Goal: Task Accomplishment & Management: Complete application form

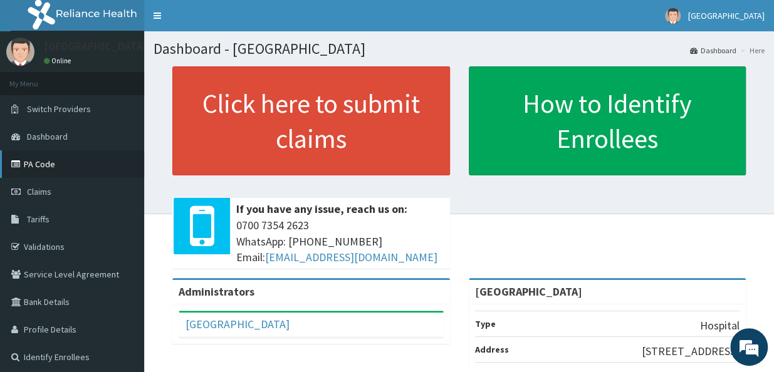
click at [26, 169] on link "PA Code" at bounding box center [72, 164] width 144 height 28
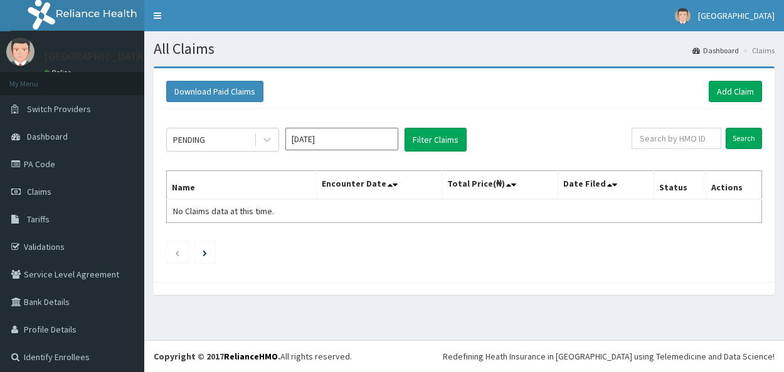
click at [725, 93] on link "Add Claim" at bounding box center [734, 91] width 53 height 21
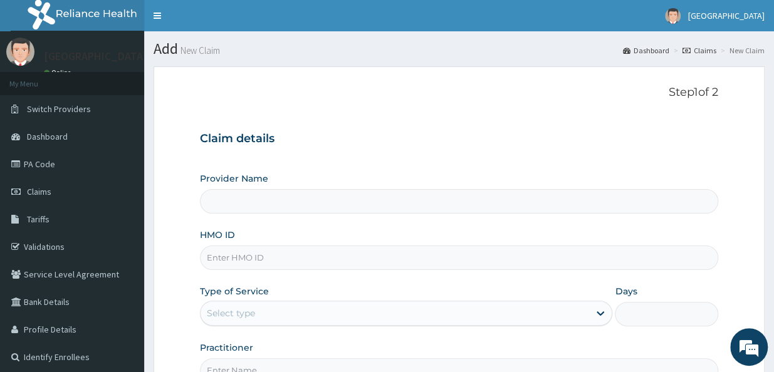
type input "[GEOGRAPHIC_DATA]"
click at [299, 261] on input "HMO ID" at bounding box center [459, 258] width 518 height 24
type input "LTR/10175/B"
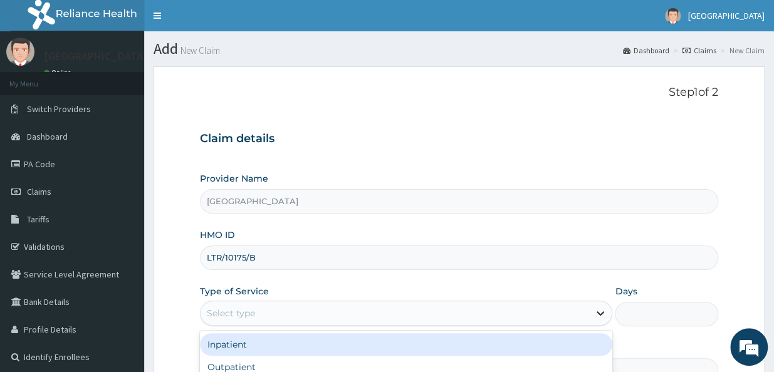
click at [606, 315] on icon at bounding box center [600, 313] width 13 height 13
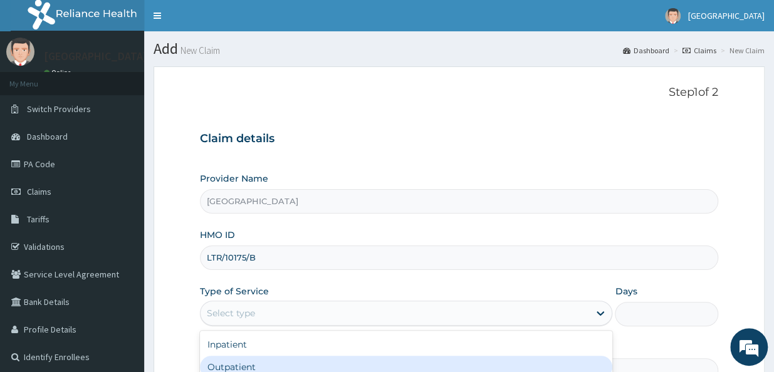
click at [568, 360] on div "Outpatient" at bounding box center [406, 367] width 413 height 23
type input "1"
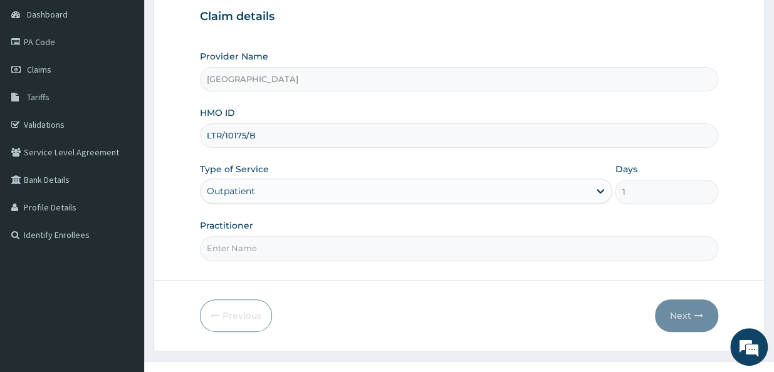
scroll to position [140, 0]
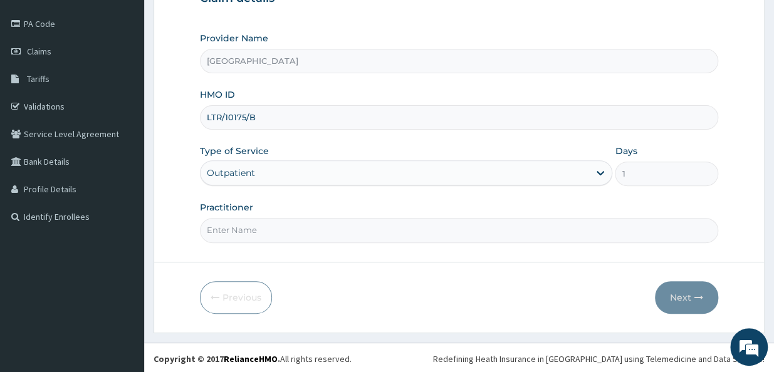
click at [255, 224] on input "Practitioner" at bounding box center [459, 230] width 518 height 24
type input "Dr. Sylvester"
click at [691, 300] on button "Next" at bounding box center [686, 297] width 63 height 33
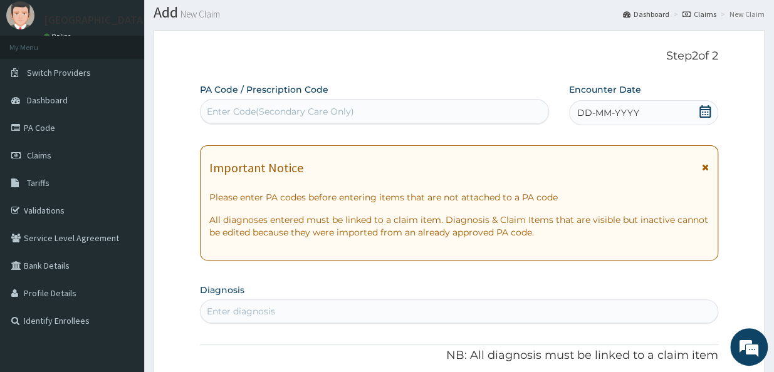
scroll to position [31, 0]
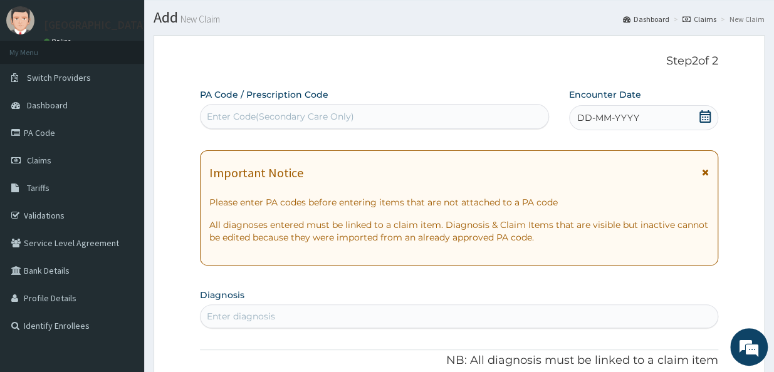
click at [620, 117] on span "DD-MM-YYYY" at bounding box center [608, 118] width 62 height 13
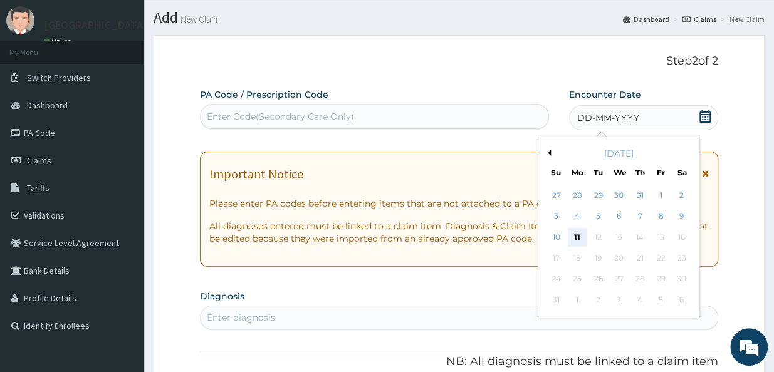
click at [575, 236] on div "11" at bounding box center [576, 237] width 19 height 19
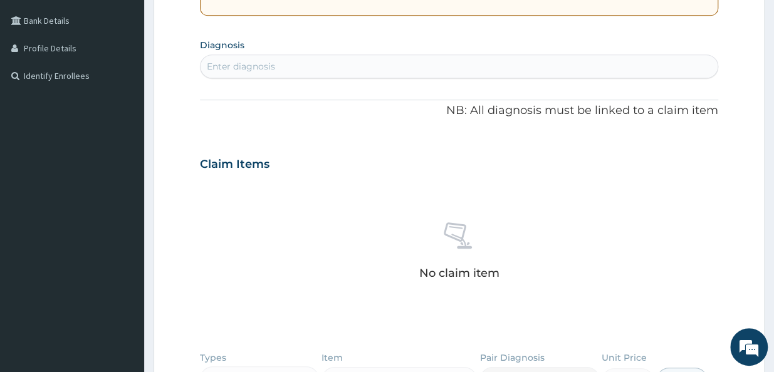
scroll to position [283, 0]
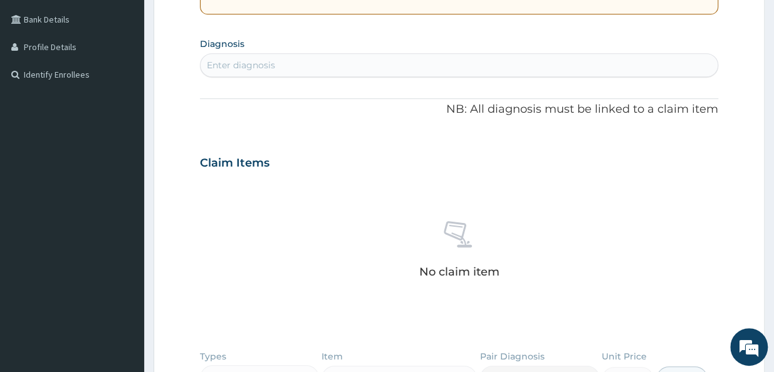
click at [253, 66] on div "Enter diagnosis" at bounding box center [241, 65] width 68 height 13
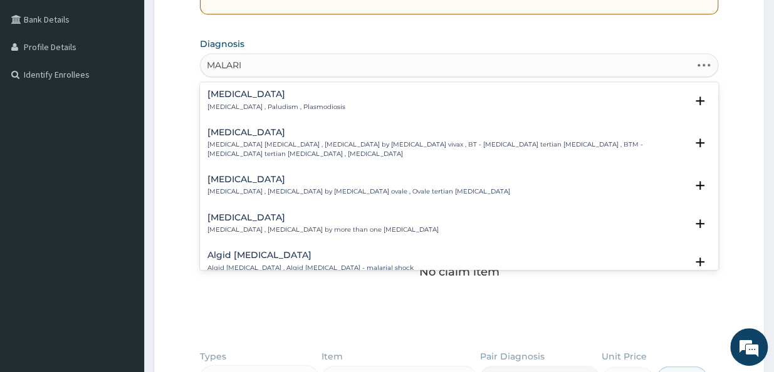
type input "MALARIA"
click at [238, 103] on p "Malaria , Paludism , Plasmodiosis" at bounding box center [277, 107] width 138 height 9
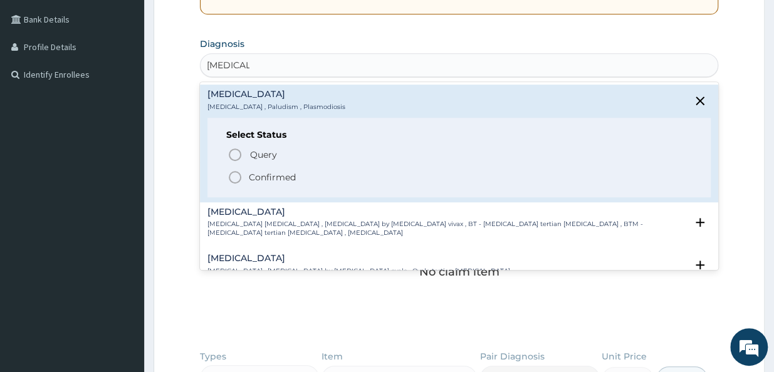
click at [236, 181] on circle "status option filled" at bounding box center [234, 177] width 11 height 11
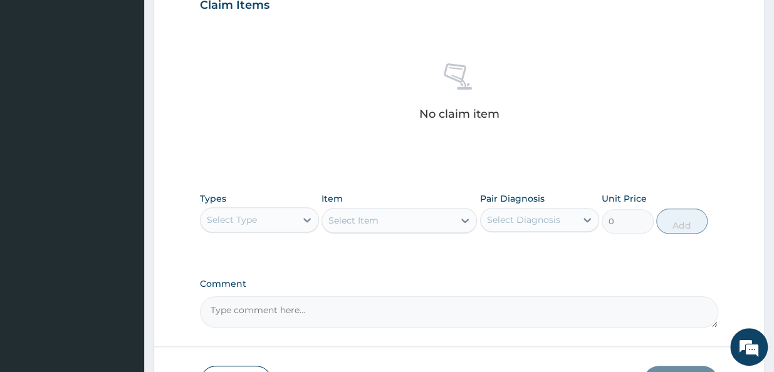
scroll to position [450, 0]
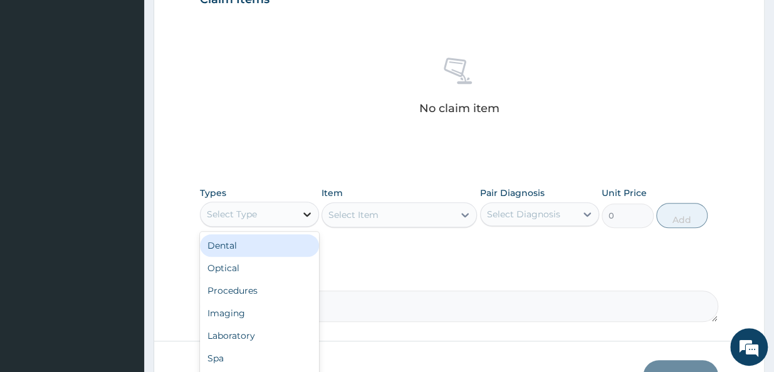
click at [309, 214] on icon at bounding box center [307, 214] width 13 height 13
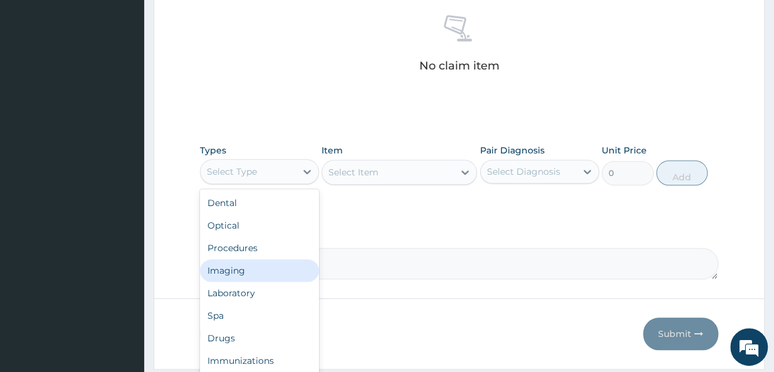
scroll to position [529, 0]
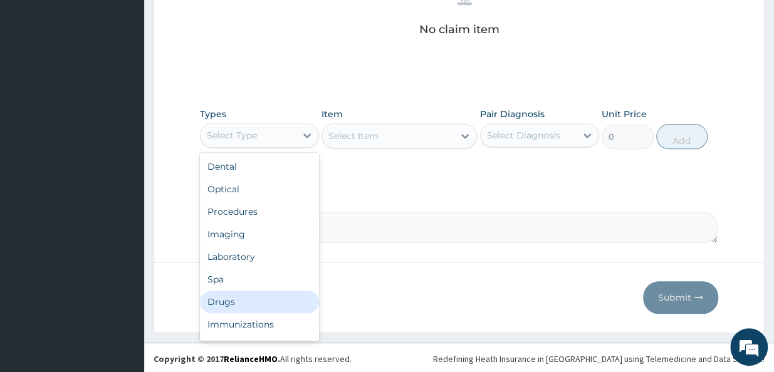
click at [281, 295] on div "Drugs" at bounding box center [259, 302] width 119 height 23
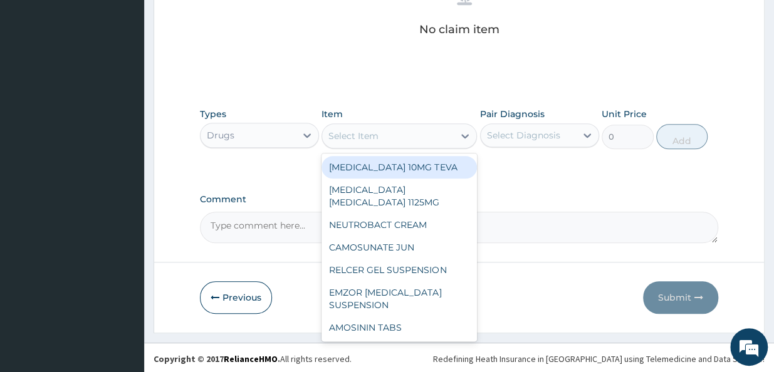
click at [464, 137] on icon at bounding box center [465, 136] width 13 height 13
type input "C"
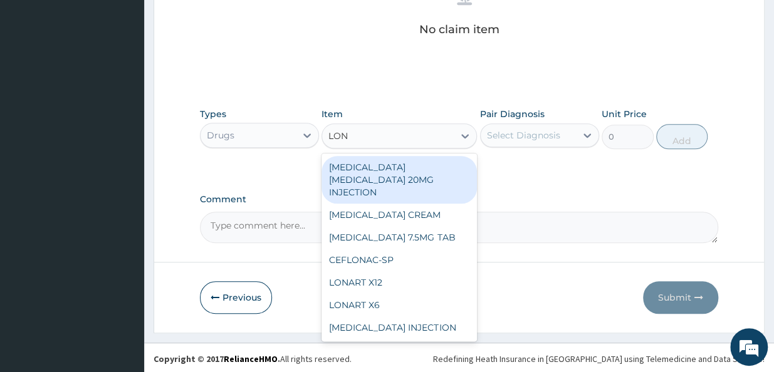
type input "LONA"
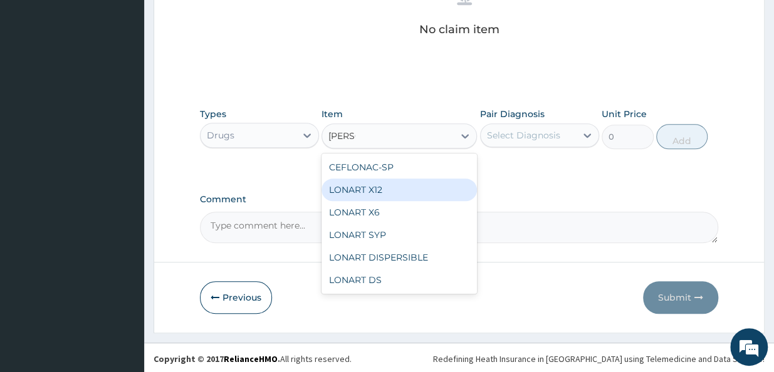
click at [387, 195] on div "LONART X12" at bounding box center [399, 190] width 155 height 23
type input "112.3375015258789"
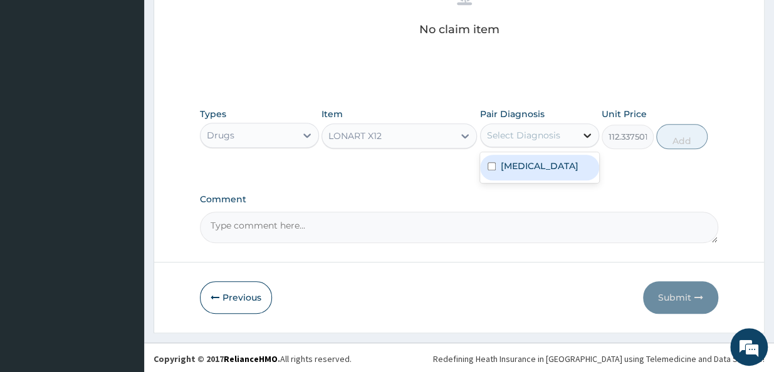
click at [582, 126] on div at bounding box center [587, 135] width 23 height 23
click at [493, 162] on input "checkbox" at bounding box center [492, 166] width 8 height 8
checkbox input "true"
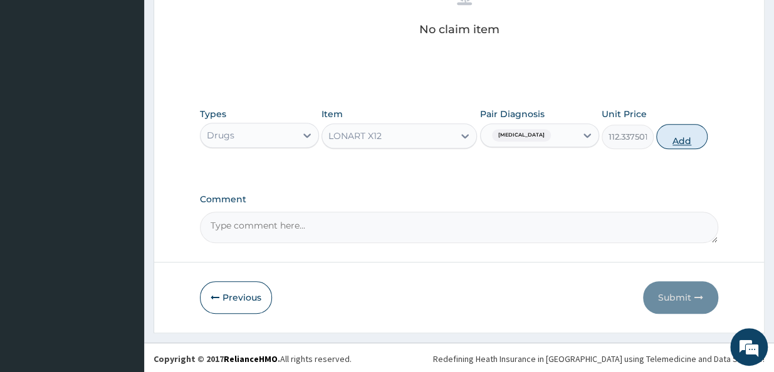
click at [678, 139] on button "Add" at bounding box center [682, 136] width 52 height 25
type input "0"
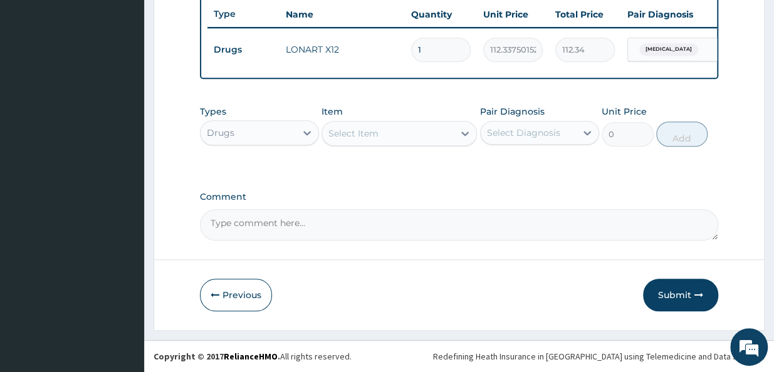
type input "0.00"
type input "6"
type input "674.03"
type input "6"
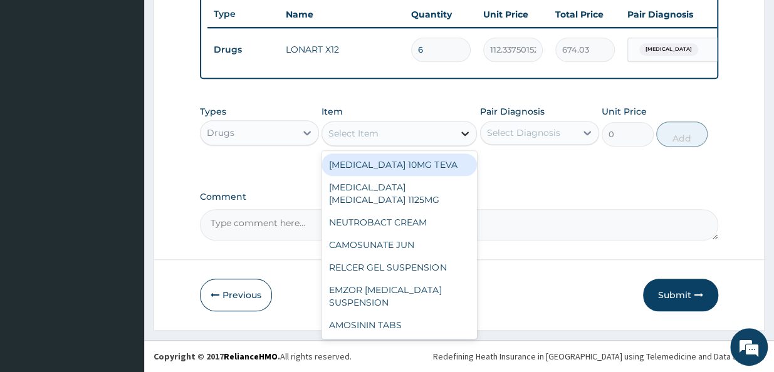
click at [464, 130] on icon at bounding box center [465, 133] width 13 height 13
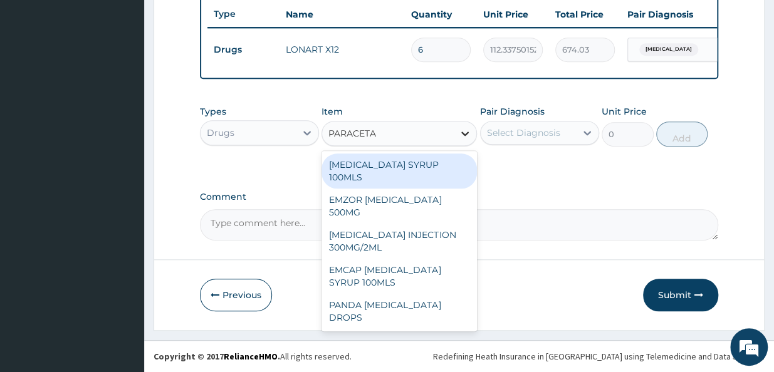
type input "PARACET"
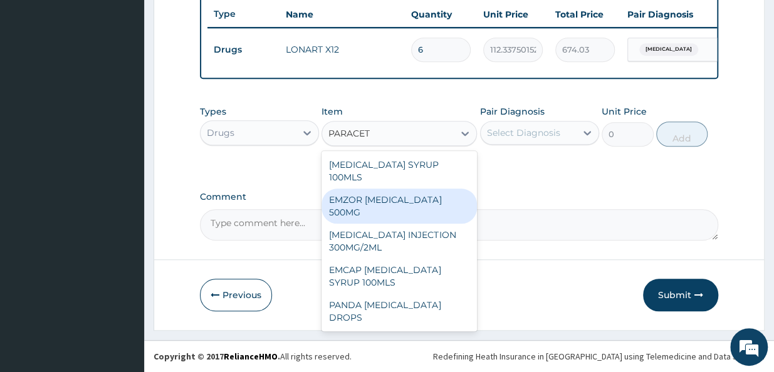
click at [426, 189] on div "EMZOR PARACETAMOL 500MG" at bounding box center [399, 206] width 155 height 35
type input "23.64999961853027"
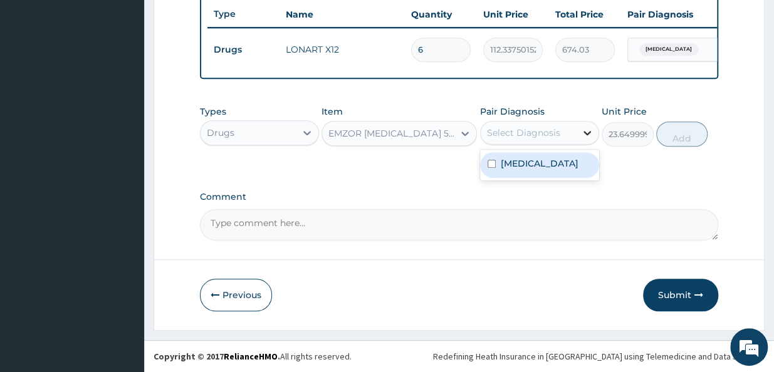
click at [584, 137] on icon at bounding box center [587, 133] width 13 height 13
click at [481, 171] on div "Malaria" at bounding box center [539, 165] width 119 height 26
checkbox input "true"
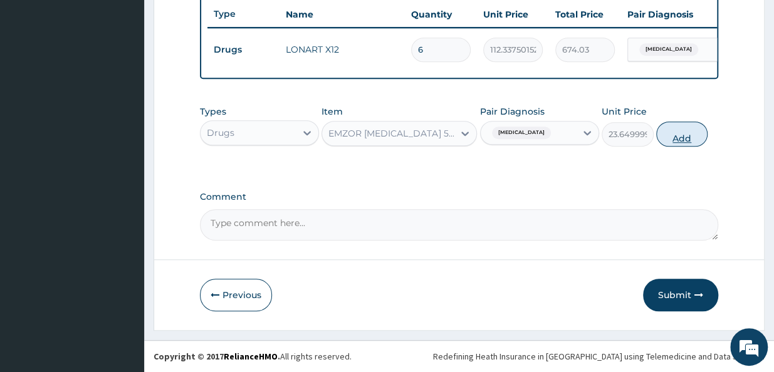
click at [689, 136] on button "Add" at bounding box center [682, 134] width 52 height 25
type input "0"
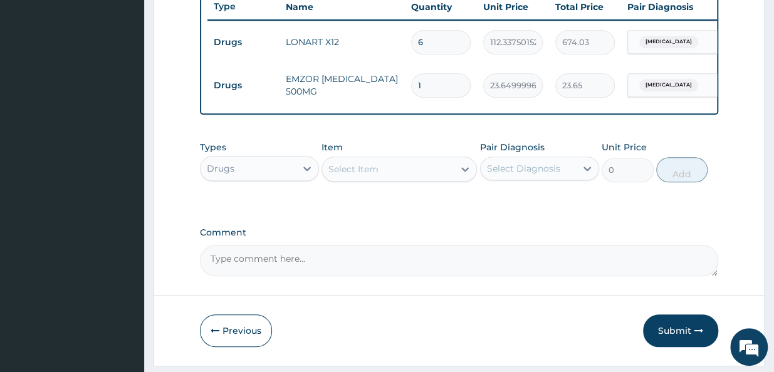
type input "0.00"
type input "1"
type input "23.65"
type input "18"
type input "425.70"
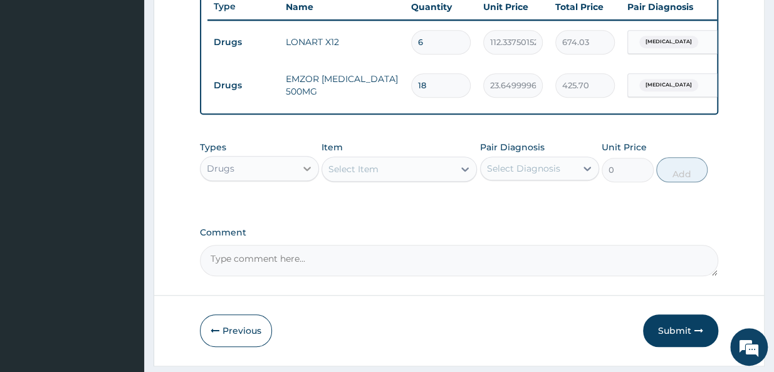
type input "18"
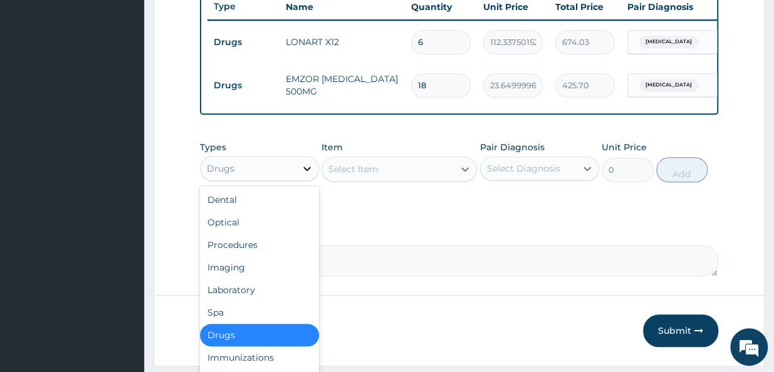
click at [306, 175] on icon at bounding box center [307, 168] width 13 height 13
click at [249, 249] on div "Procedures" at bounding box center [259, 245] width 119 height 23
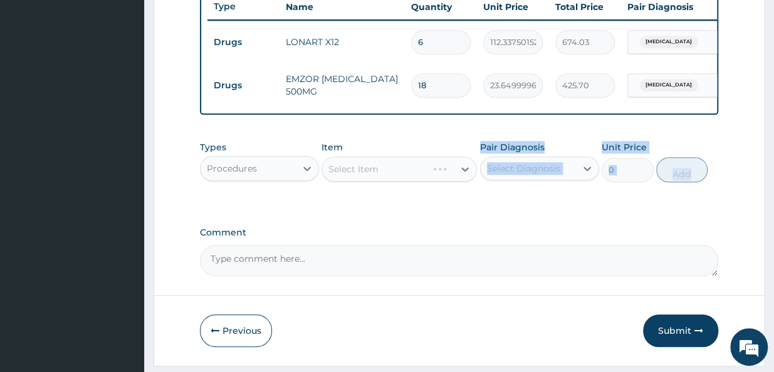
drag, startPoint x: 249, startPoint y: 249, endPoint x: 460, endPoint y: 235, distance: 211.7
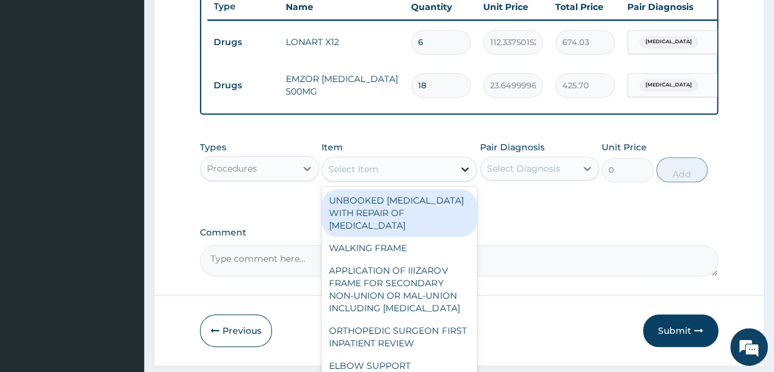
click at [466, 174] on icon at bounding box center [465, 169] width 13 height 13
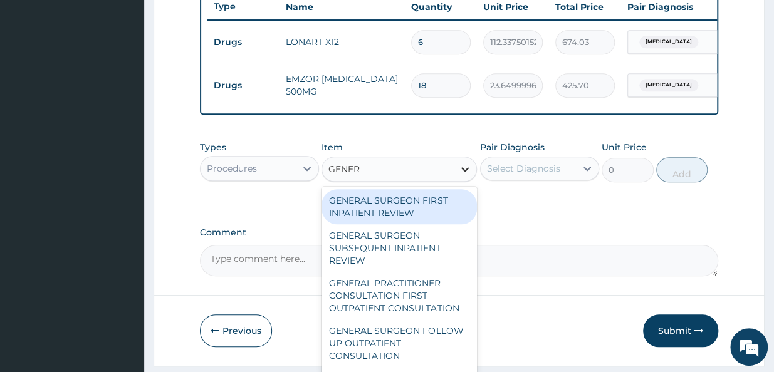
type input "GENERA"
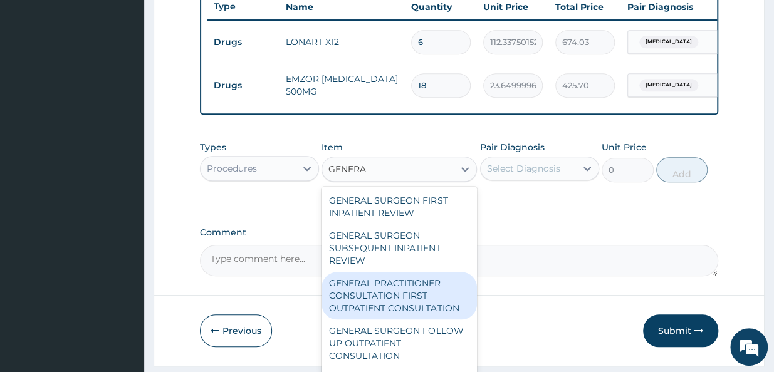
click at [436, 292] on div "GENERAL PRACTITIONER CONSULTATION FIRST OUTPATIENT CONSULTATION" at bounding box center [399, 296] width 155 height 48
type input "3547.5"
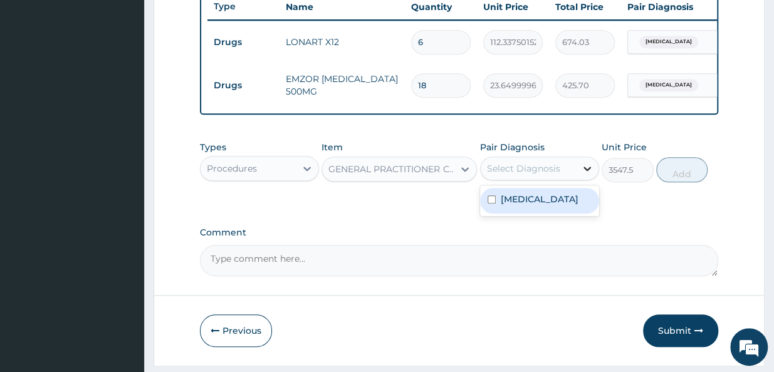
click at [592, 175] on icon at bounding box center [587, 168] width 13 height 13
click at [489, 204] on input "checkbox" at bounding box center [492, 200] width 8 height 8
checkbox input "true"
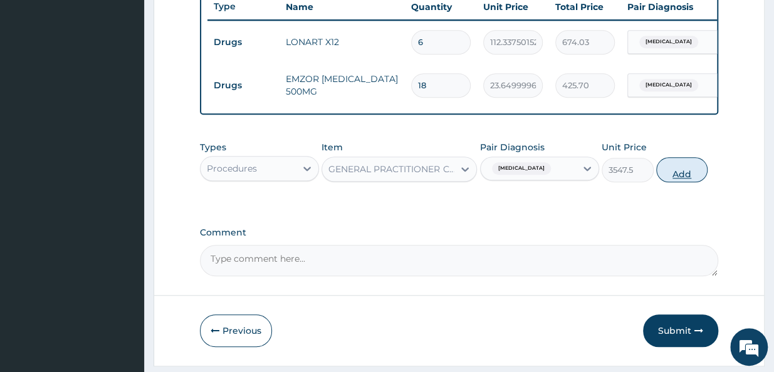
click at [678, 181] on button "Add" at bounding box center [682, 169] width 52 height 25
type input "0"
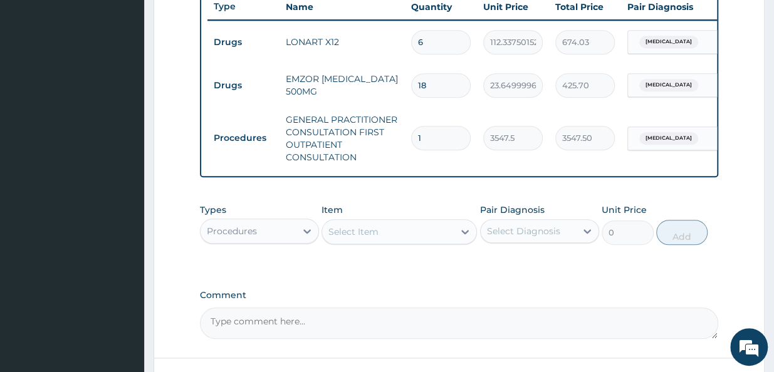
scroll to position [586, 0]
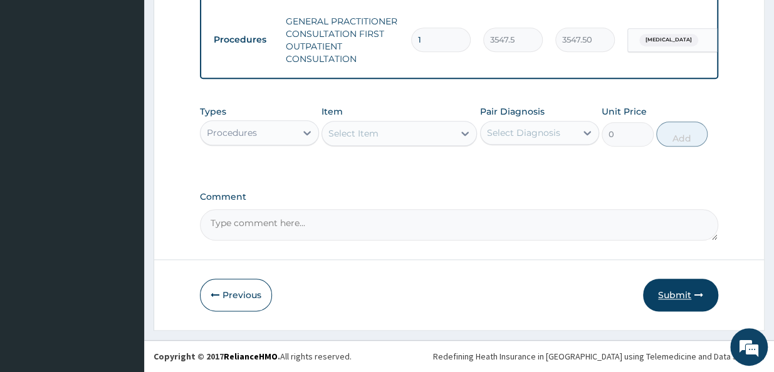
click at [682, 293] on button "Submit" at bounding box center [680, 295] width 75 height 33
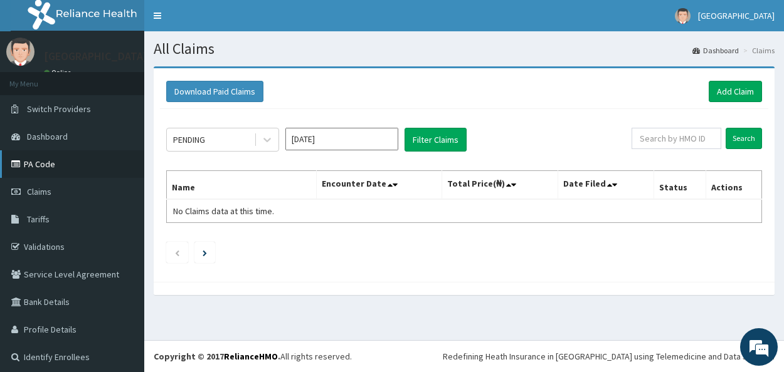
click at [56, 163] on link "PA Code" at bounding box center [72, 164] width 144 height 28
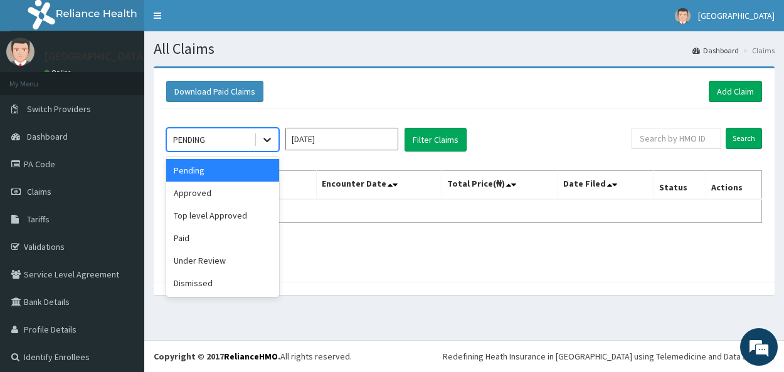
click at [272, 141] on icon at bounding box center [267, 140] width 13 height 13
click at [249, 167] on div "Pending" at bounding box center [222, 170] width 113 height 23
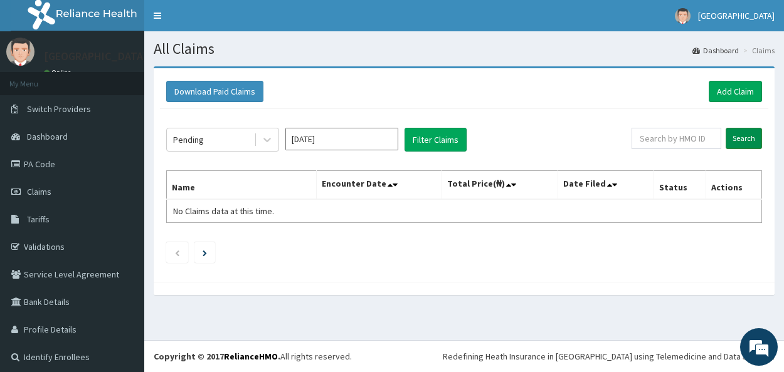
click at [732, 137] on input "Search" at bounding box center [743, 138] width 36 height 21
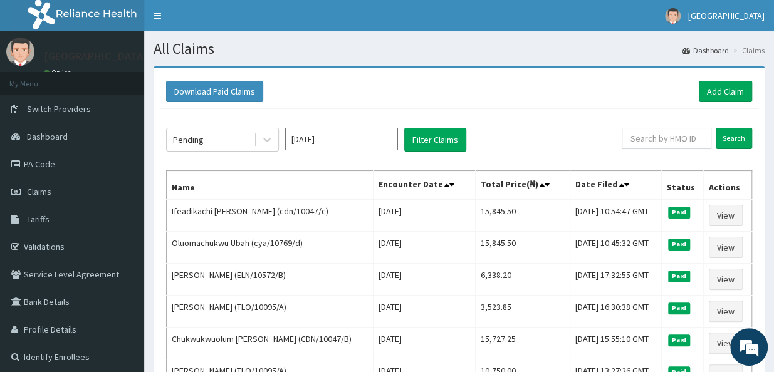
click at [327, 67] on div "Download Paid Claims Add Claim × Note you can only download claims within a max…" at bounding box center [459, 312] width 611 height 493
click at [65, 166] on link "PA Code" at bounding box center [72, 164] width 144 height 28
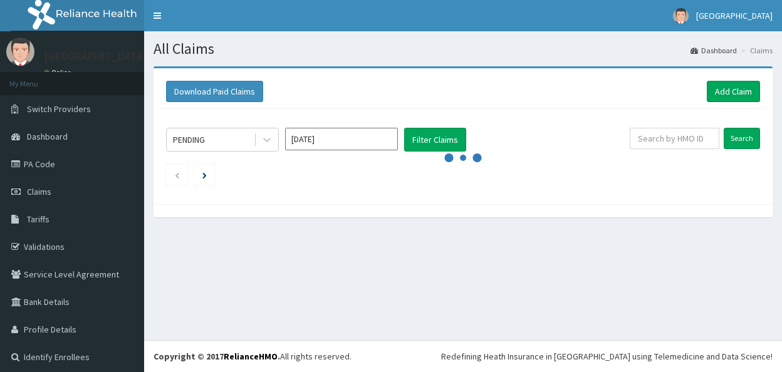
click at [725, 90] on link "Add Claim" at bounding box center [733, 91] width 53 height 21
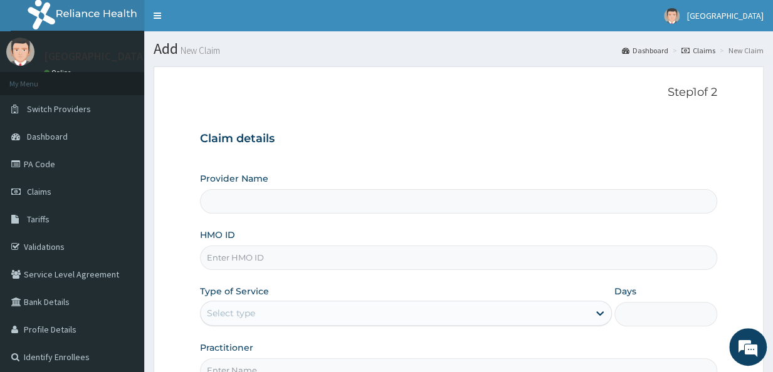
type input "[GEOGRAPHIC_DATA]"
click at [459, 270] on div "Provider Name Holy Family Hospital HMO ID Type of Service Select type Days Prac…" at bounding box center [458, 277] width 517 height 211
click at [416, 254] on input "HMO ID" at bounding box center [458, 258] width 517 height 24
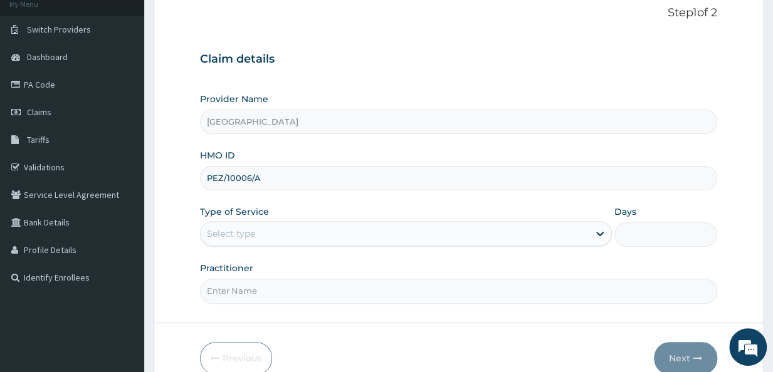
scroll to position [83, 0]
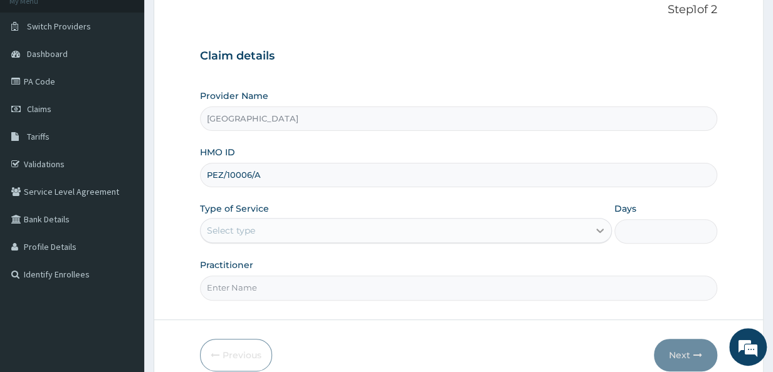
type input "PEZ/10006/A"
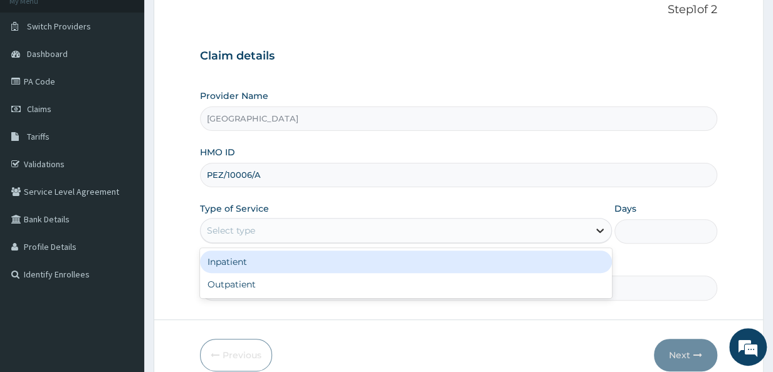
click at [598, 233] on icon at bounding box center [600, 230] width 13 height 13
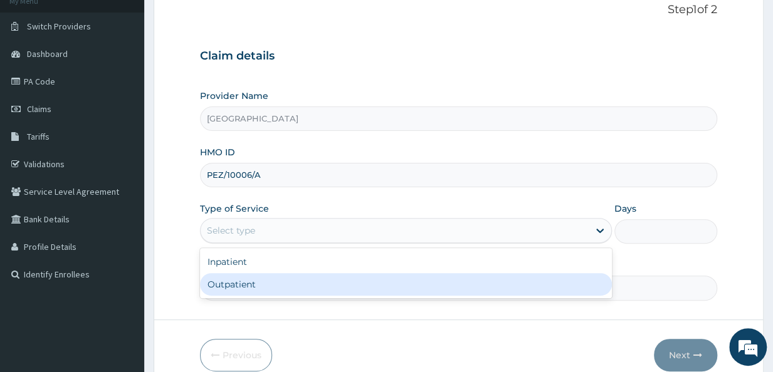
click at [531, 285] on div "Outpatient" at bounding box center [406, 284] width 412 height 23
type input "1"
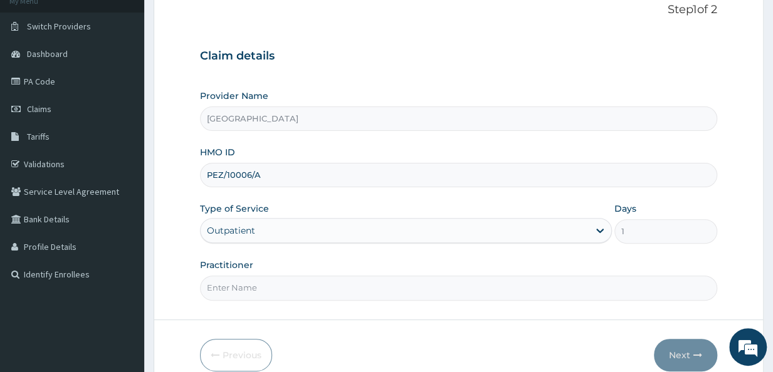
click at [564, 284] on input "Practitioner" at bounding box center [458, 288] width 517 height 24
click at [445, 282] on input "Practitioner" at bounding box center [458, 288] width 517 height 24
type input "[PERSON_NAME]"
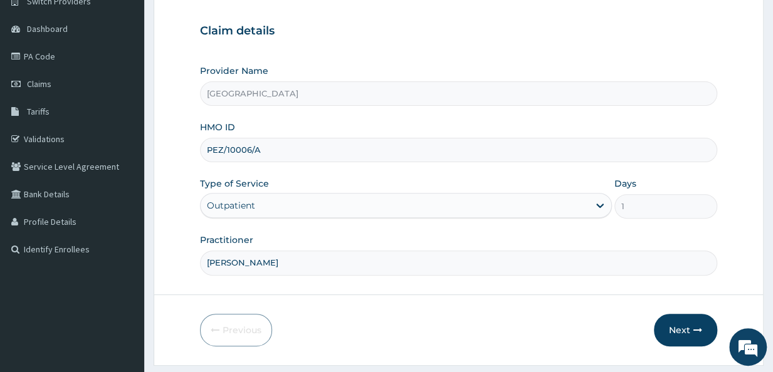
scroll to position [113, 0]
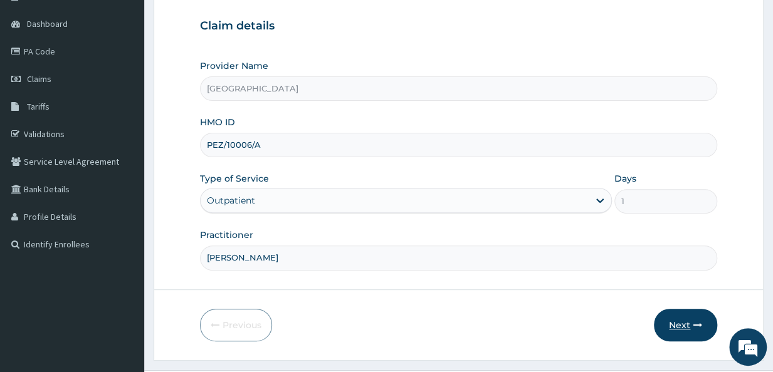
click at [677, 320] on button "Next" at bounding box center [685, 325] width 63 height 33
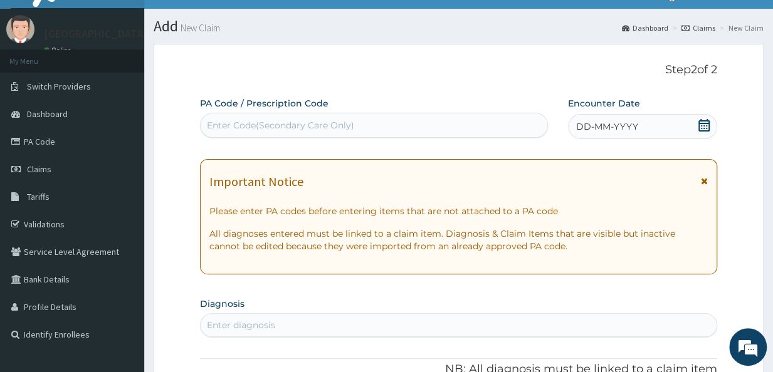
scroll to position [0, 0]
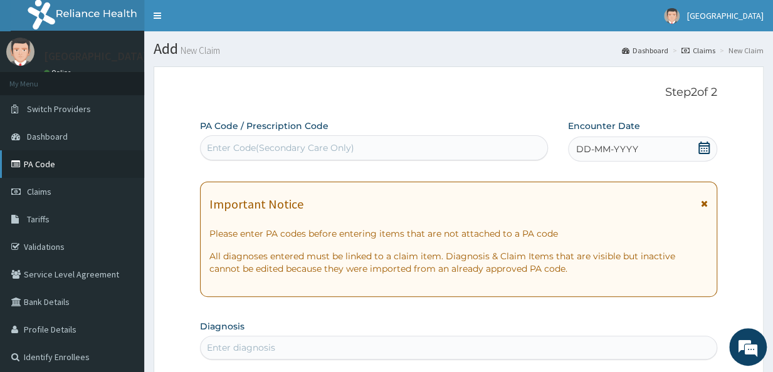
click at [45, 171] on link "PA Code" at bounding box center [72, 164] width 144 height 28
